Goal: Information Seeking & Learning: Learn about a topic

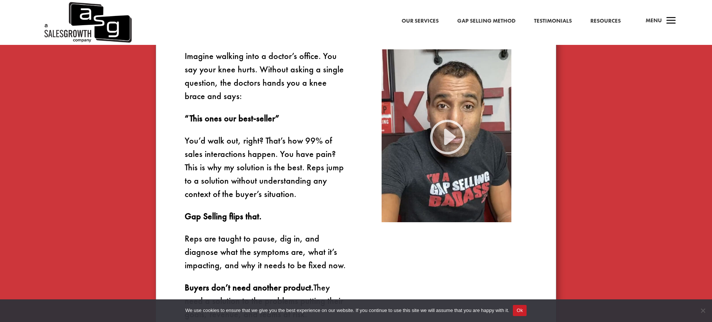
scroll to position [498, 0]
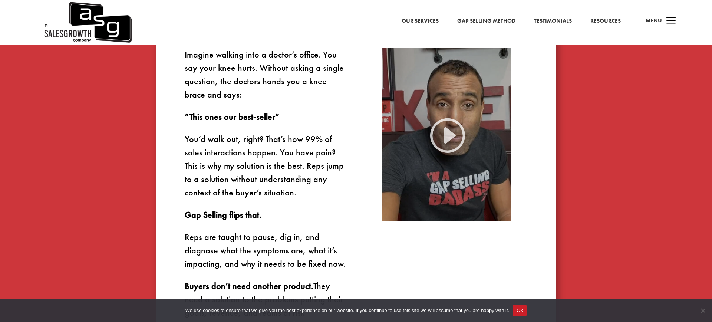
click at [456, 129] on img at bounding box center [446, 134] width 130 height 173
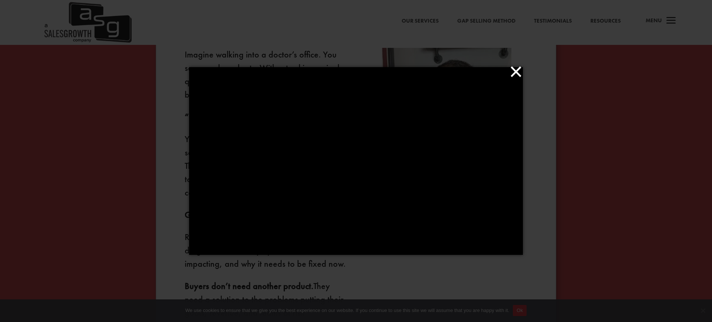
click at [519, 71] on button "×" at bounding box center [358, 71] width 334 height 16
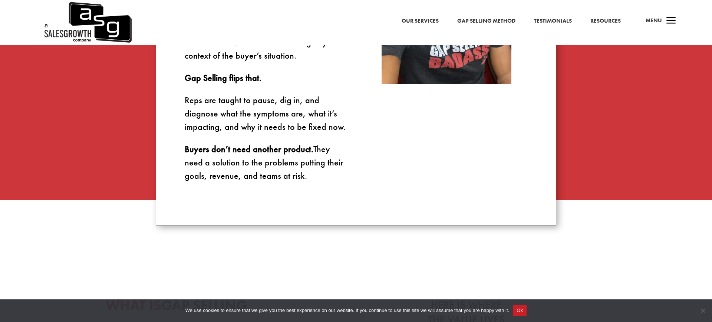
scroll to position [646, 0]
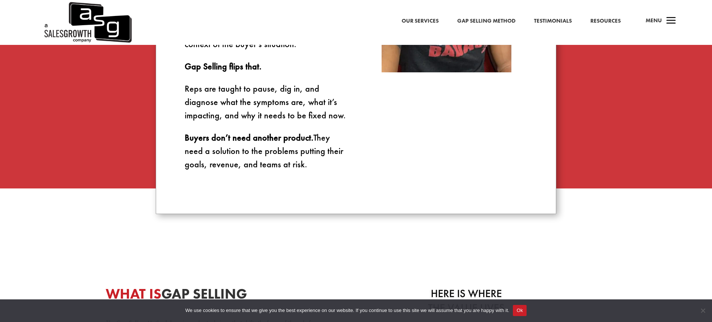
click at [212, 140] on strong "Buyers don’t need another product." at bounding box center [249, 137] width 129 height 11
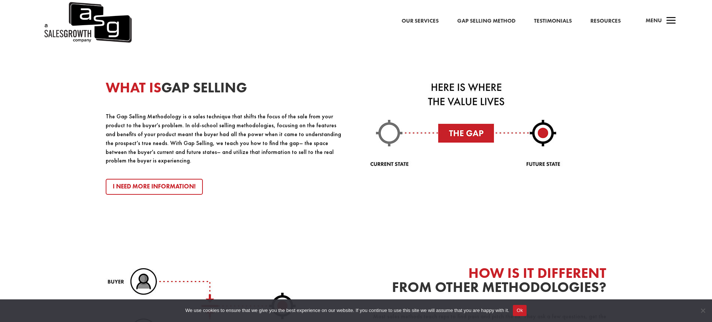
scroll to position [862, 0]
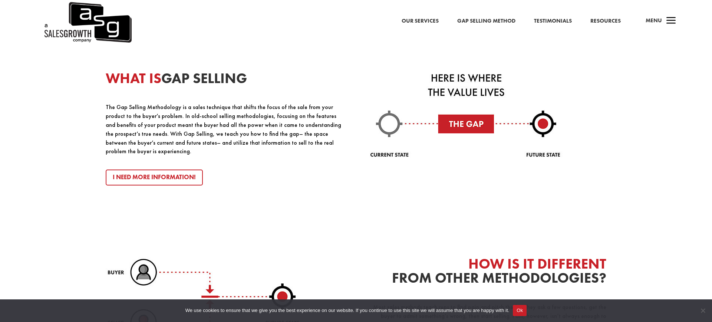
click at [86, 82] on div "WHAT IS GAP SELLING The Gap Selling Methodology is a sales technique that shift…" at bounding box center [356, 228] width 712 height 425
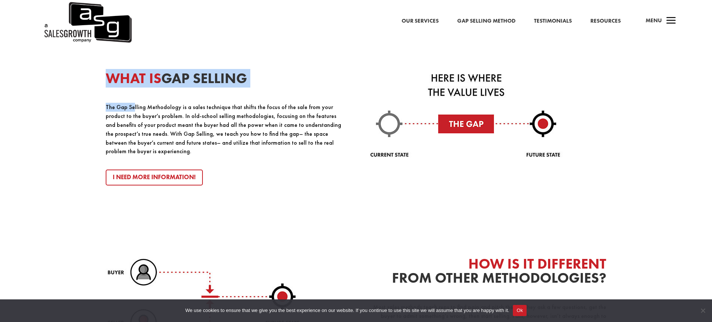
drag, startPoint x: 94, startPoint y: 83, endPoint x: 152, endPoint y: 123, distance: 70.3
click at [146, 118] on div "WHAT IS GAP SELLING The Gap Selling Methodology is a sales technique that shift…" at bounding box center [356, 228] width 712 height 425
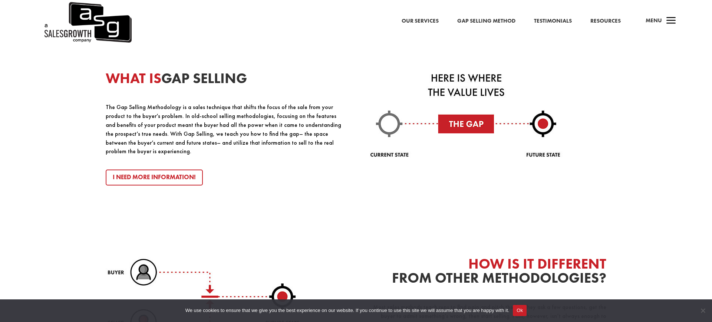
click at [87, 149] on div "WHAT IS GAP SELLING The Gap Selling Methodology is a sales technique that shift…" at bounding box center [356, 228] width 712 height 425
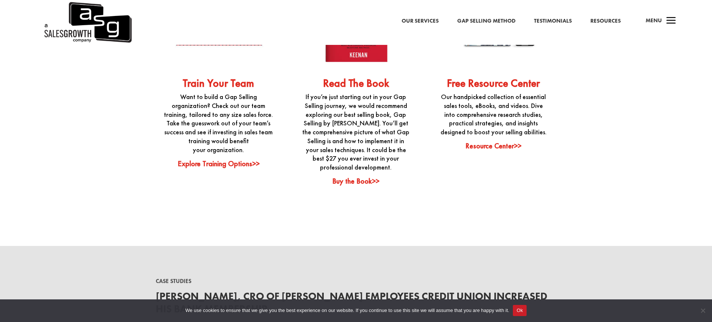
scroll to position [1966, 0]
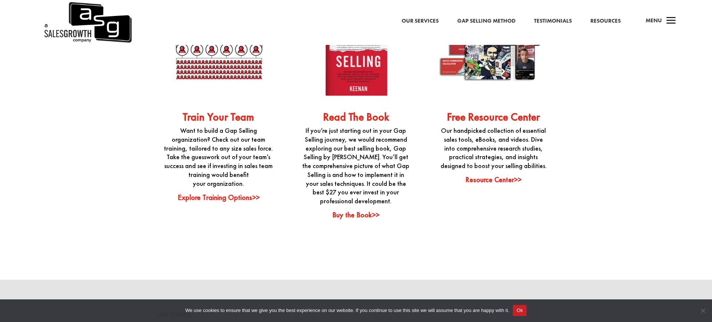
click at [509, 175] on link "Resource Center>>" at bounding box center [493, 180] width 56 height 10
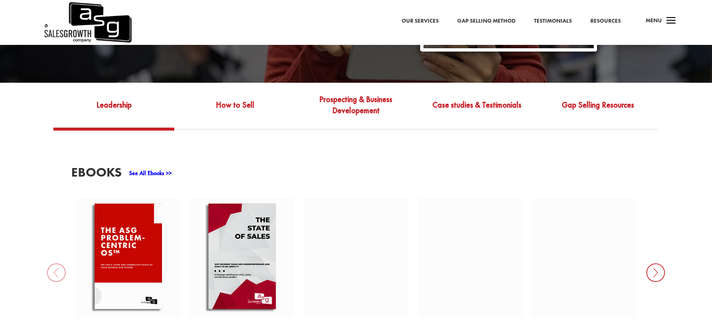
scroll to position [292, 0]
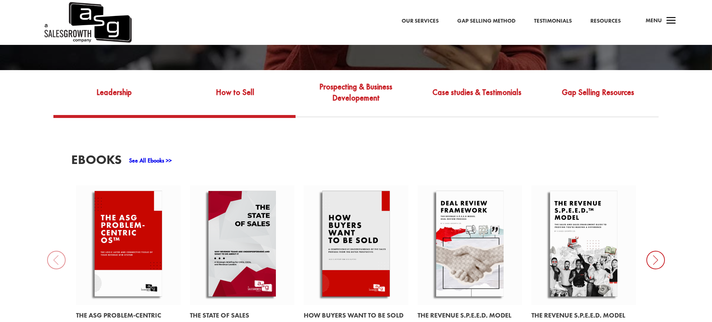
click at [250, 80] on link "How to Sell" at bounding box center [234, 97] width 121 height 35
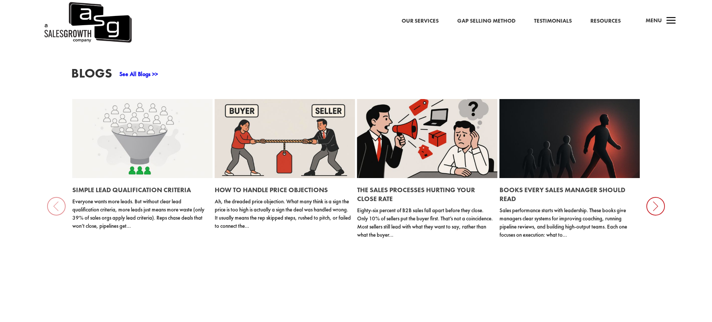
scroll to position [922, 0]
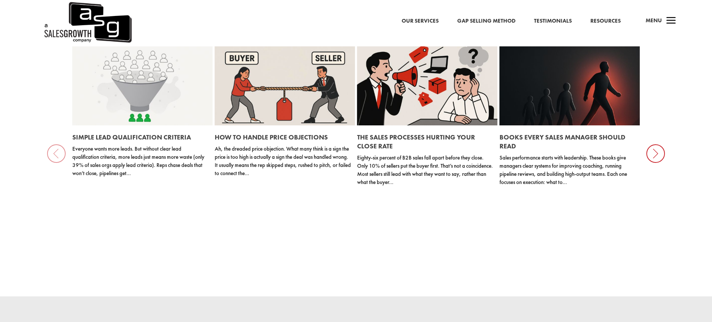
click at [413, 111] on link at bounding box center [427, 85] width 140 height 79
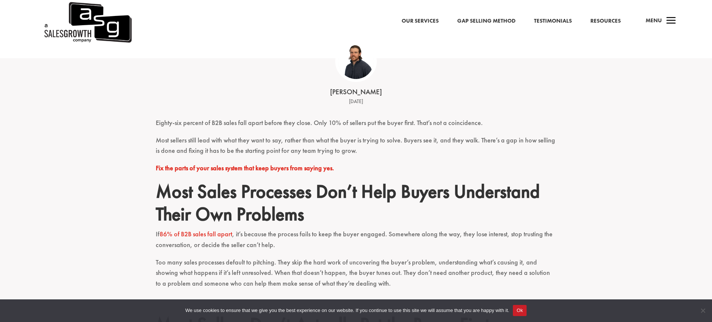
scroll to position [155, 0]
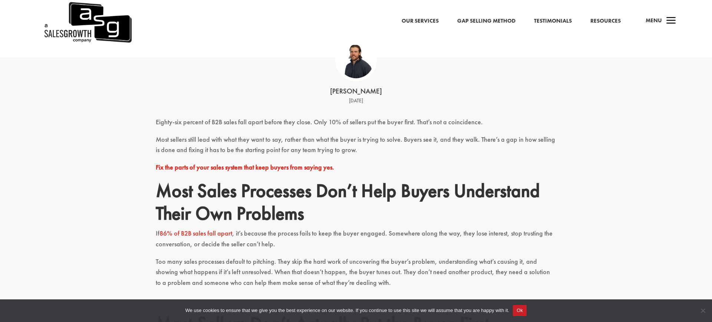
click at [168, 126] on p "Eighty-six percent of B2B sales fall apart before they close. Only 10% of selle…" at bounding box center [356, 125] width 400 height 17
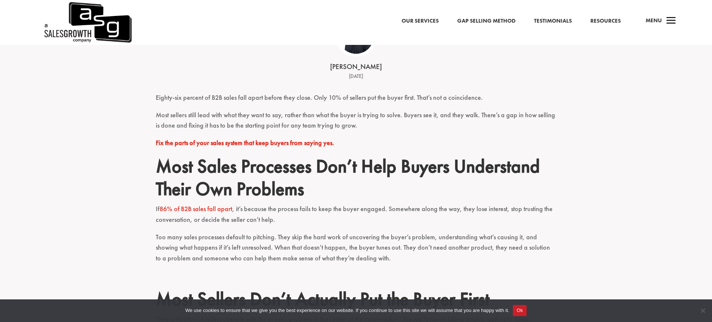
scroll to position [180, 0]
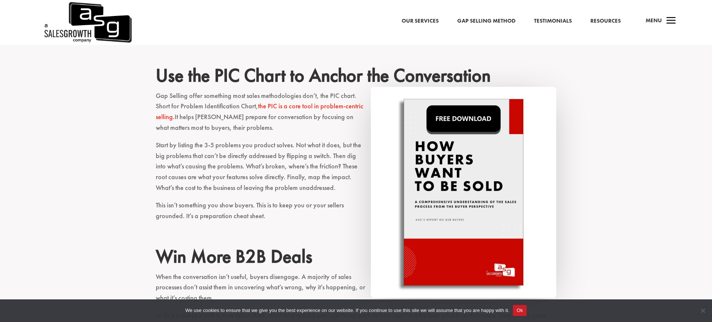
scroll to position [626, 0]
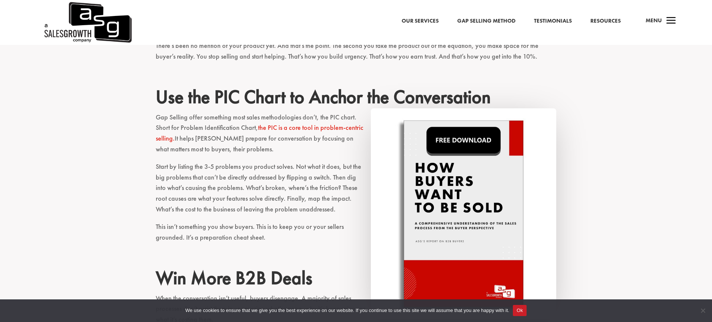
click at [127, 133] on div "Eighty-six percent of B2B sales fall apart before they close. Only 10% of selle…" at bounding box center [356, 14] width 712 height 756
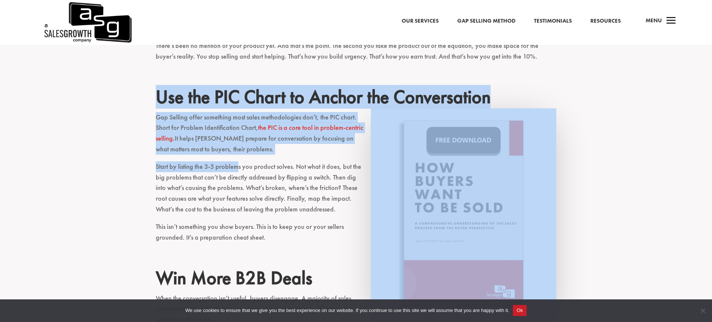
drag, startPoint x: 143, startPoint y: 97, endPoint x: 238, endPoint y: 170, distance: 119.4
click at [238, 170] on div "Eighty-six percent of B2B sales fall apart before they close. Only 10% of selle…" at bounding box center [356, 14] width 712 height 756
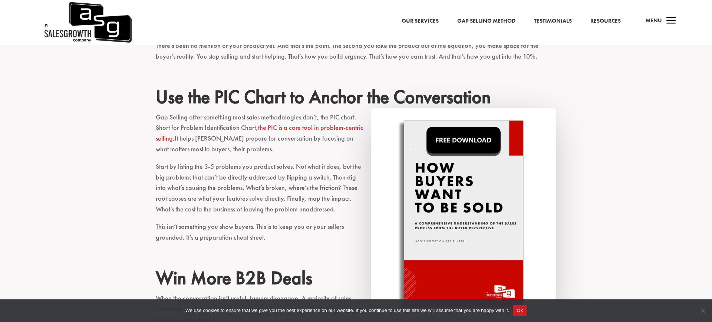
click at [313, 191] on p "Start by listing the 3-5 problems you product solves. Not what it does, but the…" at bounding box center [356, 191] width 400 height 60
click at [271, 175] on p "Start by listing the 3-5 problems you product solves. Not what it does, but the…" at bounding box center [356, 191] width 400 height 60
click at [298, 126] on link "the PIC is a core tool in problem-centric selling." at bounding box center [260, 132] width 208 height 19
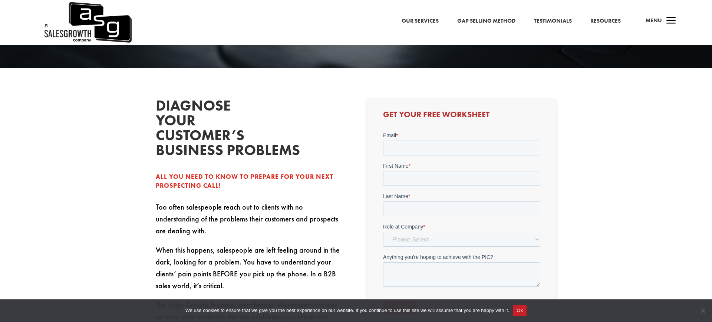
scroll to position [279, 0]
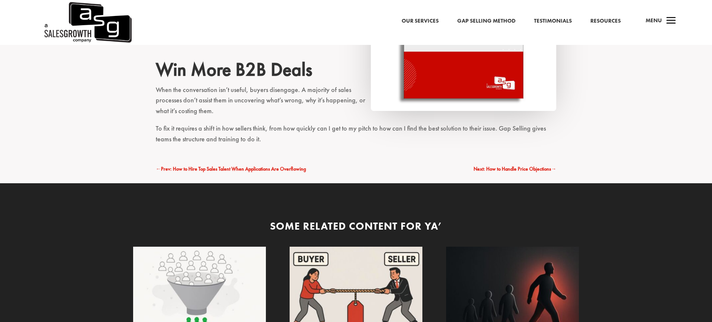
scroll to position [626, 0]
